Goal: Task Accomplishment & Management: Manage account settings

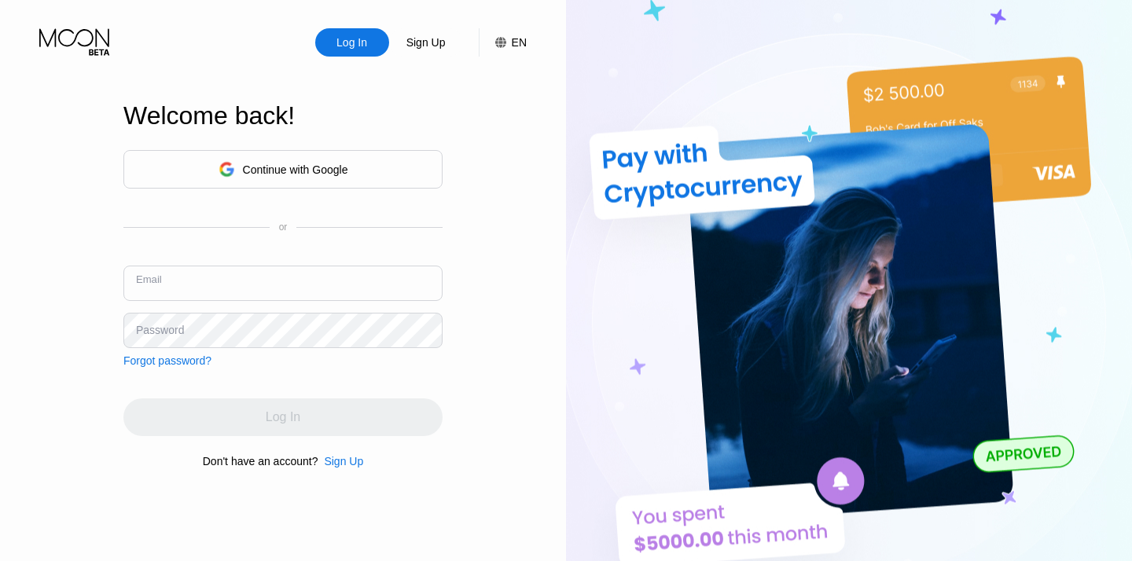
click at [237, 280] on input "text" at bounding box center [282, 283] width 319 height 35
click at [282, 163] on div "Continue with Google" at bounding box center [295, 169] width 105 height 13
